Goal: Check status: Check status

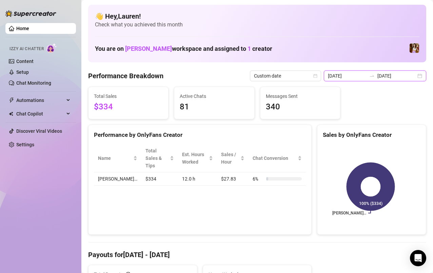
click at [409, 78] on input "[DATE]" at bounding box center [396, 75] width 39 height 7
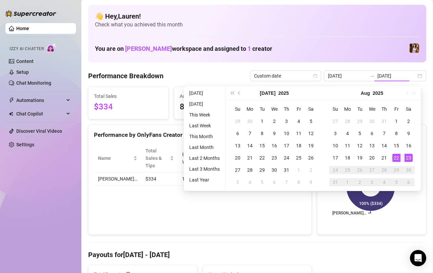
click at [397, 159] on div "22" at bounding box center [396, 158] width 8 height 8
click at [410, 157] on div "23" at bounding box center [408, 158] width 8 height 8
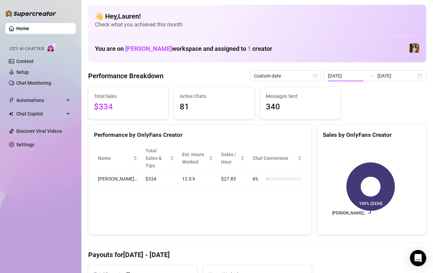
type input "[DATE]"
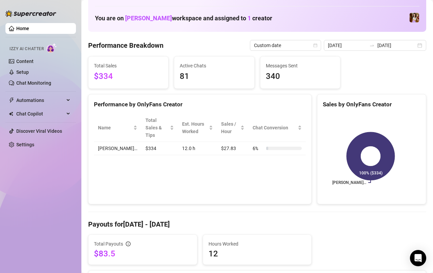
scroll to position [28, 0]
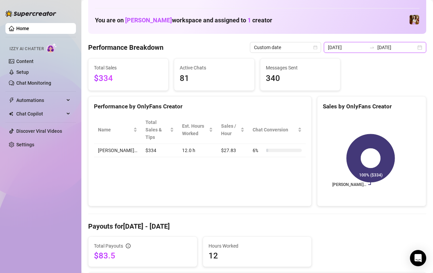
click at [348, 51] on input "[DATE]" at bounding box center [347, 47] width 39 height 7
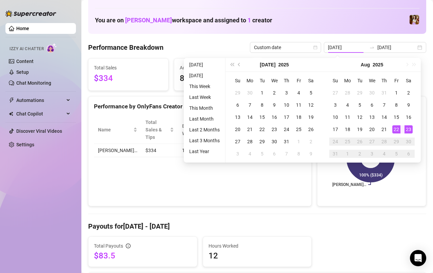
click at [399, 120] on div "15" at bounding box center [396, 117] width 8 height 8
type input "[DATE]"
click at [385, 131] on div "21" at bounding box center [384, 129] width 8 height 8
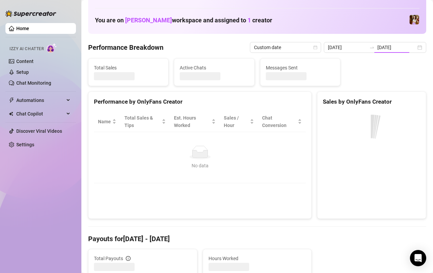
type input "[DATE]"
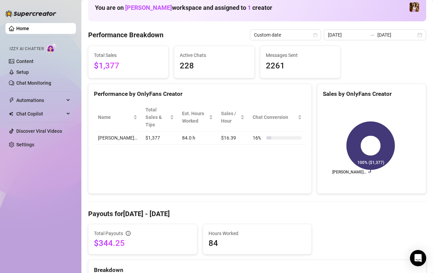
scroll to position [0, 0]
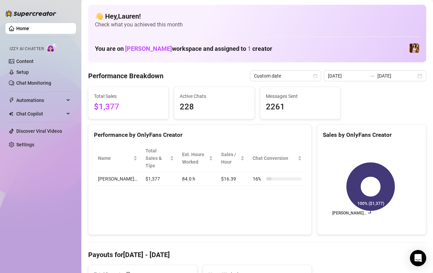
click at [416, 81] on div "[DATE] [DATE]" at bounding box center [375, 75] width 102 height 11
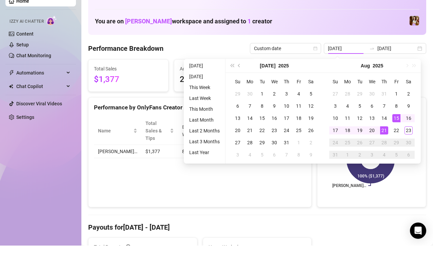
click at [396, 159] on div "22" at bounding box center [396, 158] width 8 height 8
type input "[DATE]"
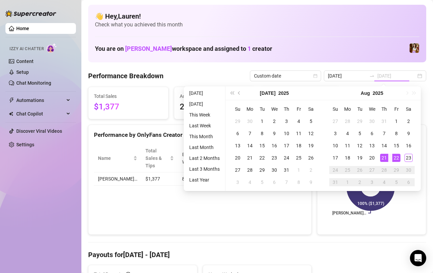
click at [408, 156] on div "23" at bounding box center [408, 158] width 8 height 8
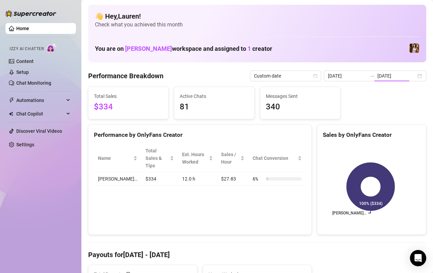
type input "[DATE]"
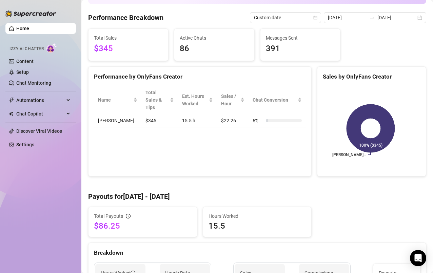
scroll to position [57, 0]
